Goal: Task Accomplishment & Management: Use online tool/utility

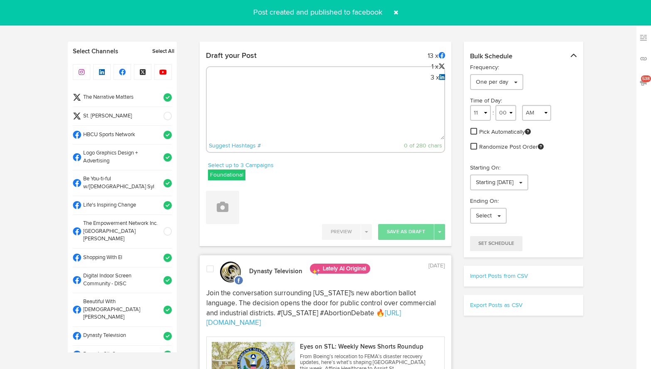
select select "10"
select select "47"
select select "11"
click at [275, 92] on textarea at bounding box center [326, 111] width 238 height 55
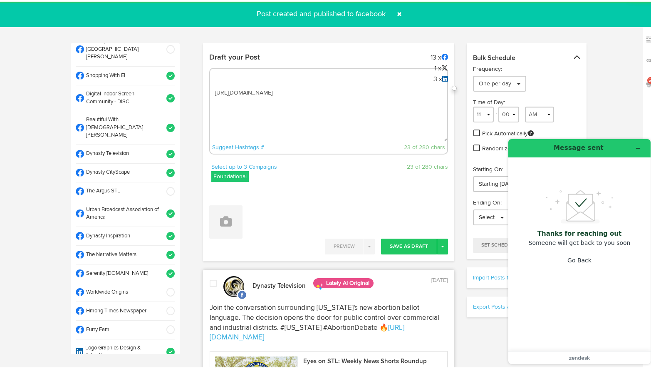
scroll to position [189, 0]
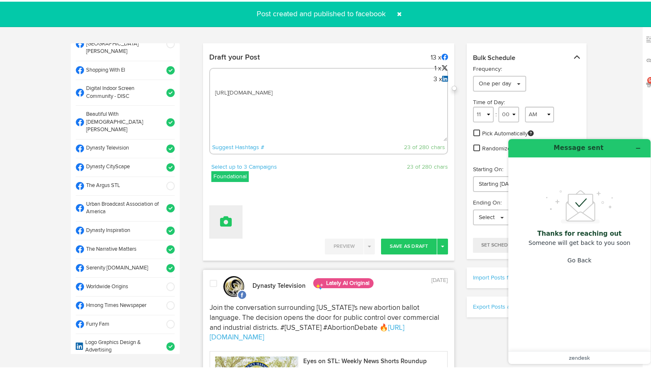
type textarea "[URL][DOMAIN_NAME]"
click at [218, 208] on button at bounding box center [225, 219] width 33 height 33
click at [227, 273] on link "Upload Images" at bounding box center [249, 274] width 79 height 13
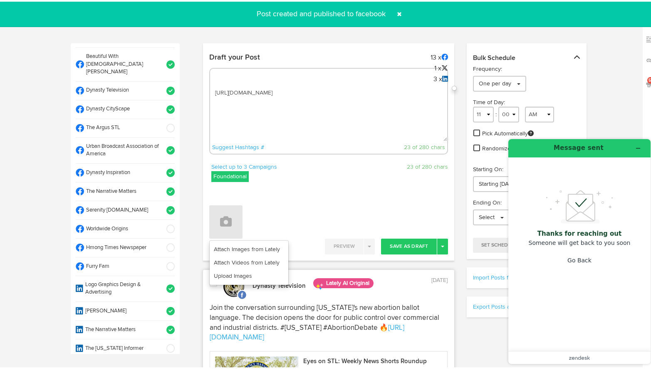
scroll to position [0, 0]
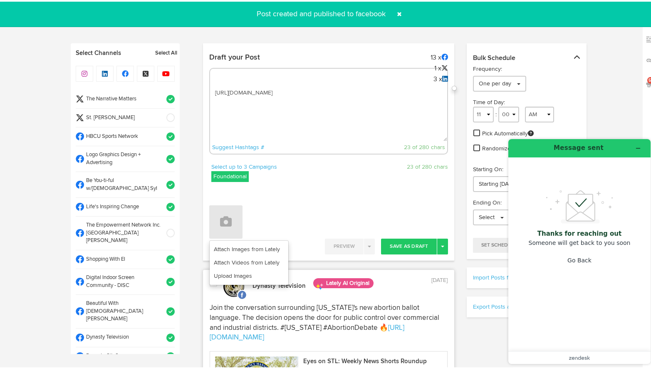
click at [213, 91] on textarea "[URL][DOMAIN_NAME]" at bounding box center [329, 111] width 238 height 55
click at [213, 90] on textarea "[URL][DOMAIN_NAME]" at bounding box center [329, 111] width 238 height 55
paste textarea "Elegance, heritage, and brotherhood—all in one timeless accessory. The Pbs Gold…"
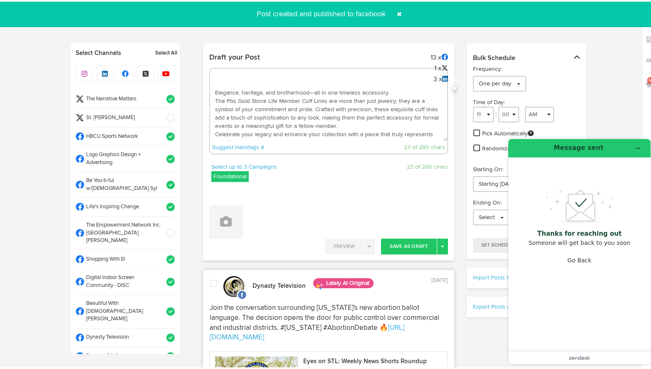
scroll to position [30, 0]
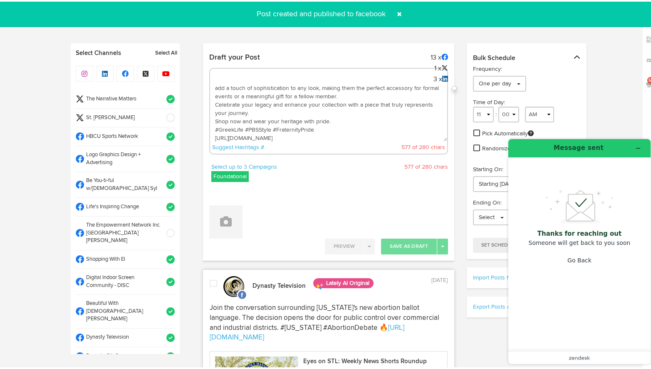
drag, startPoint x: 313, startPoint y: 128, endPoint x: 273, endPoint y: 130, distance: 40.0
click at [273, 130] on textarea "Elegance, heritage, and brotherhood—all in one timeless accessory. The Pbs Gold…" at bounding box center [329, 111] width 238 height 55
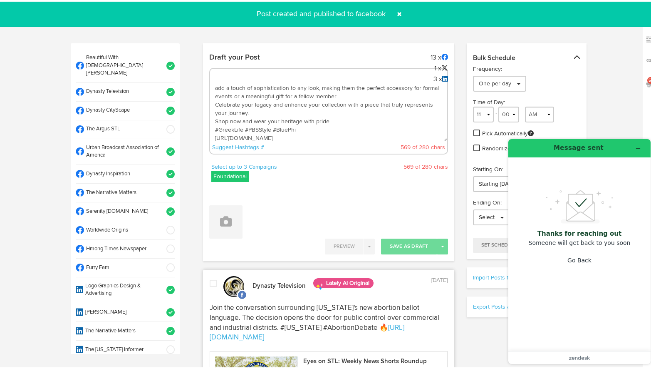
scroll to position [246, 0]
type textarea "Elegance, heritage, and brotherhood—all in one timeless accessory. The Pbs Gold…"
click at [161, 224] on span at bounding box center [168, 228] width 14 height 8
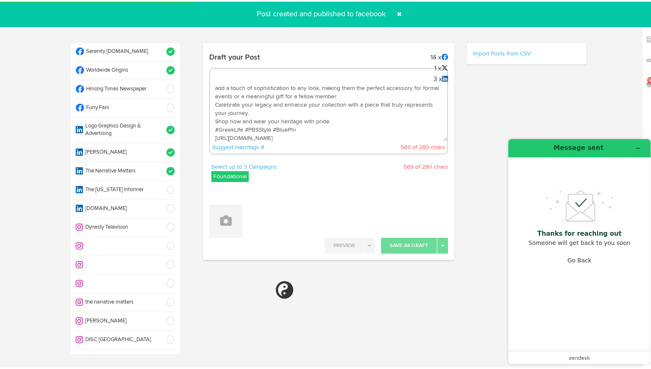
select select "11"
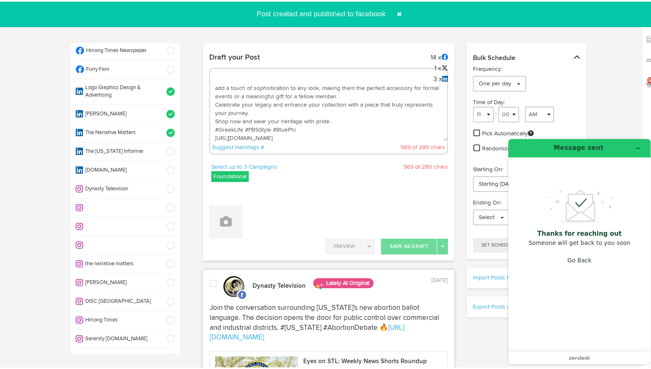
scroll to position [0, 0]
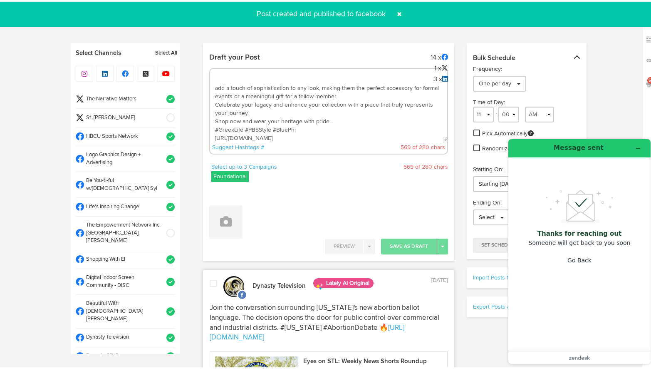
click at [161, 95] on span at bounding box center [168, 97] width 14 height 8
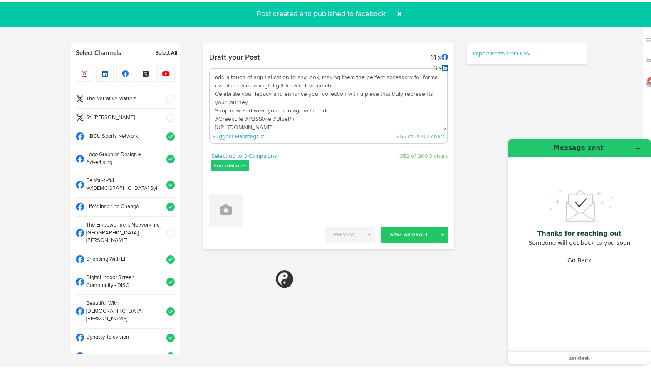
select select "11"
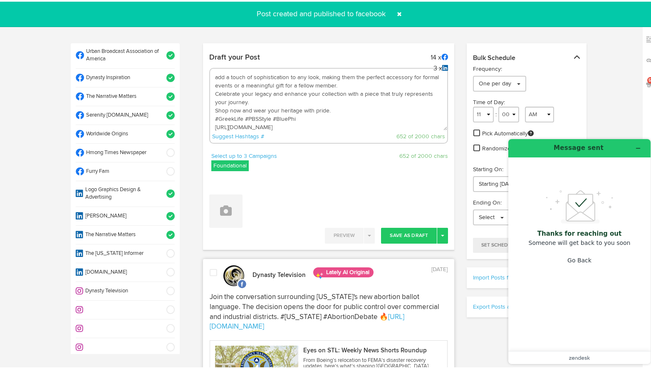
scroll to position [342, 0]
click at [441, 228] on button "Toggle Dropdown" at bounding box center [442, 234] width 11 height 16
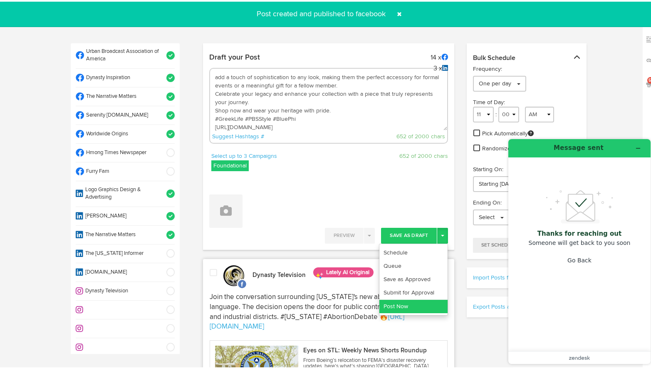
click at [430, 300] on link "Post Now" at bounding box center [413, 304] width 68 height 13
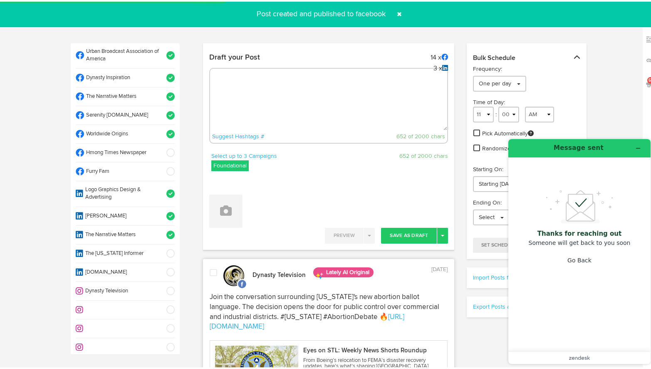
scroll to position [0, 0]
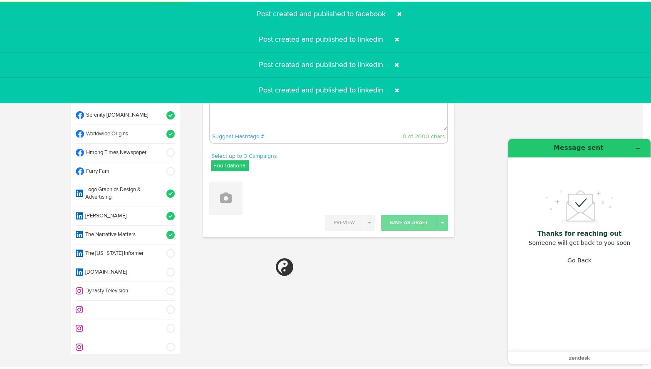
select select "11"
